Goal: Find specific page/section: Find specific page/section

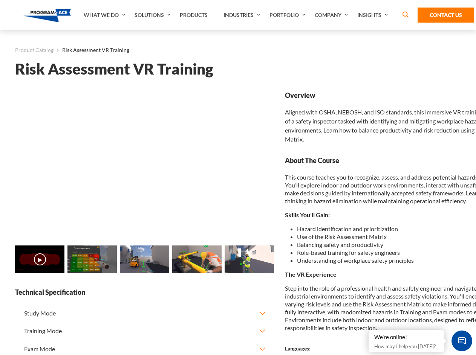
click at [153, 15] on link "Solutions" at bounding box center [153, 15] width 45 height 30
click at [0, 0] on div "AI & Computer Vision Solutions Computer Vision Quality Control AI tools for fas…" at bounding box center [0, 0] width 0 height 0
click at [0, 0] on div "AI & Computer Vision Solutions Virtual Training Solutions Virtual Tour Solution…" at bounding box center [0, 0] width 0 height 0
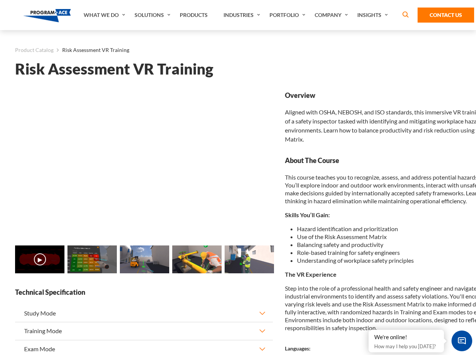
click at [0, 0] on div "AI & Computer Vision Solutions Virtual Training Solutions Virtual Tour Solution…" at bounding box center [0, 0] width 0 height 0
click at [0, 0] on div "AI & Computer Vision Solutions Computer Vision Quality Control AI tools for fas…" at bounding box center [0, 0] width 0 height 0
